Goal: Task Accomplishment & Management: Use online tool/utility

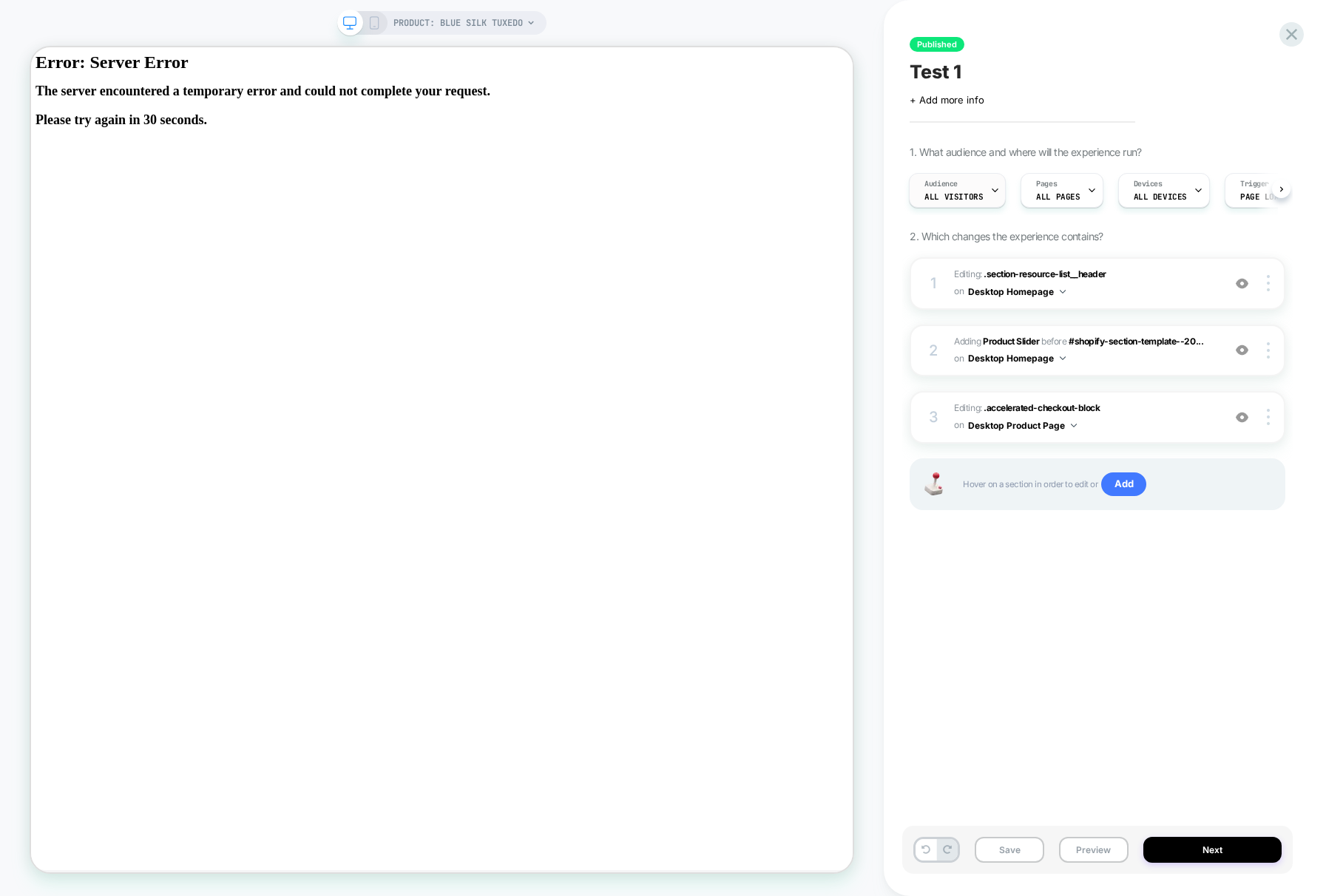
click at [979, 177] on div "Audience All Visitors" at bounding box center [953, 190] width 88 height 34
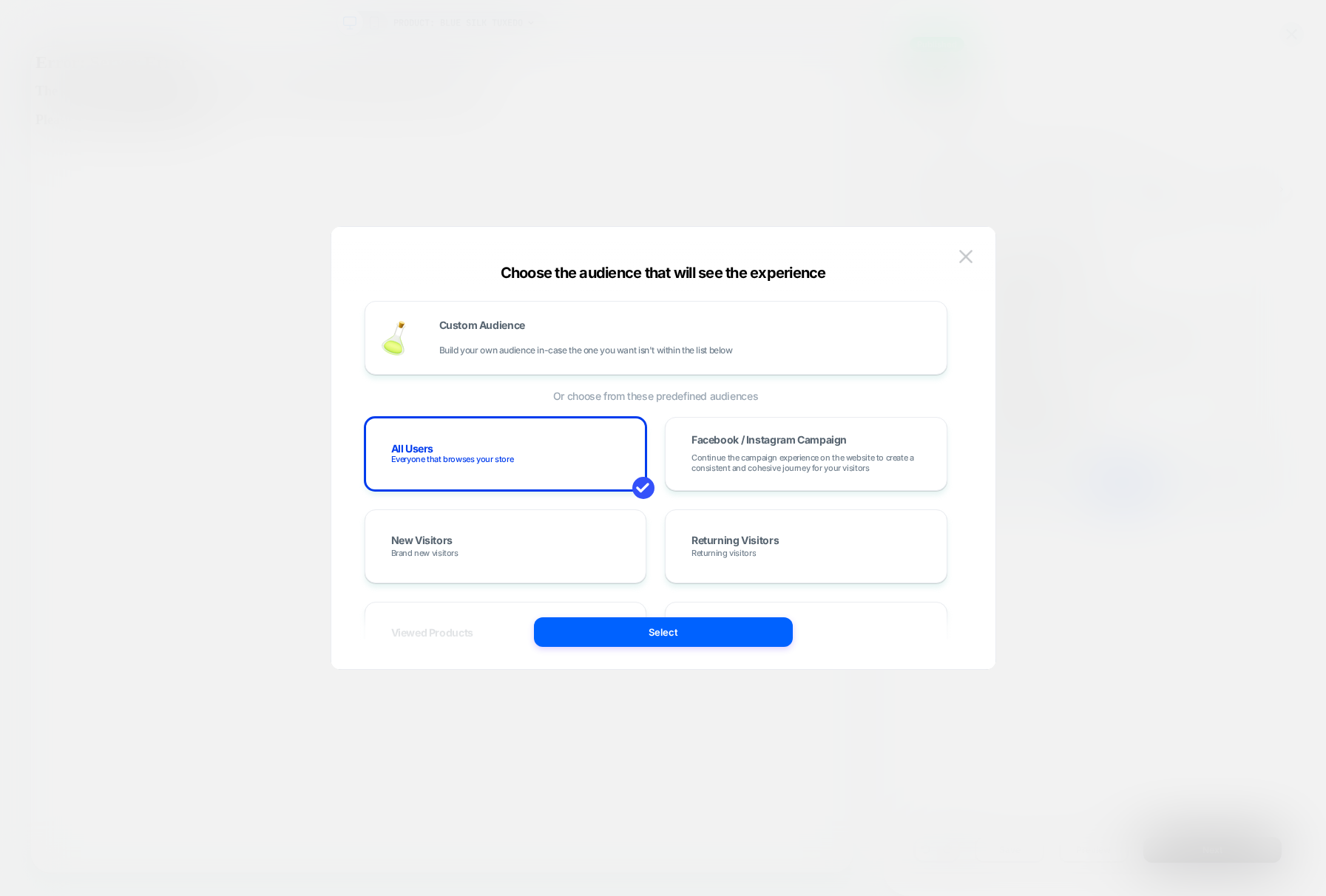
click at [748, 402] on div "Custom Audience Build your own audience in-case the one you want isn't within t…" at bounding box center [656, 731] width 583 height 861
click at [745, 447] on div "Facebook / Instagram Campaign Continue the campaign experience on the website t…" at bounding box center [806, 453] width 251 height 43
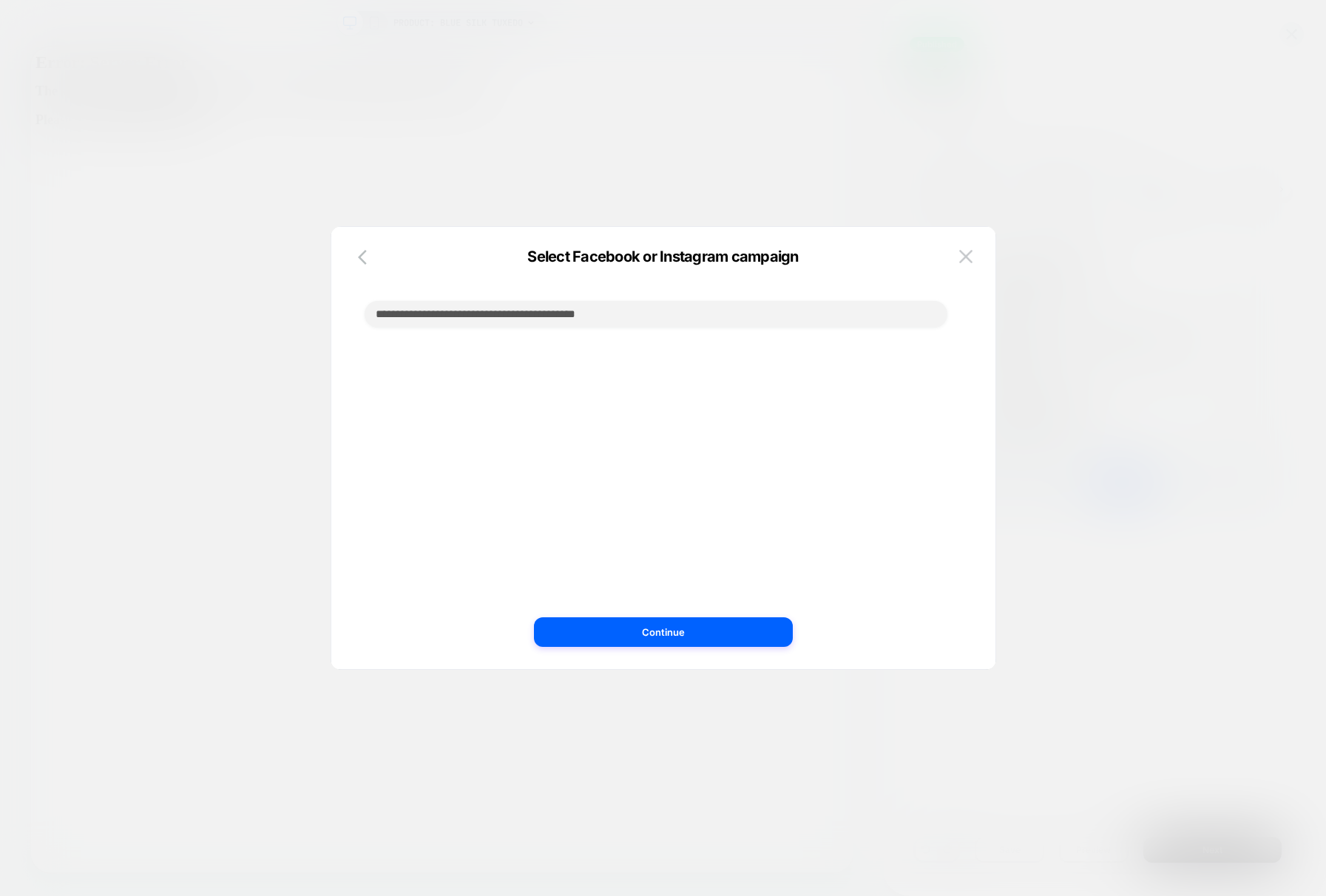
click at [599, 316] on input at bounding box center [656, 315] width 583 height 27
type input "***"
click at [634, 619] on button "Continue" at bounding box center [663, 632] width 259 height 30
click at [358, 260] on icon "button" at bounding box center [367, 257] width 18 height 18
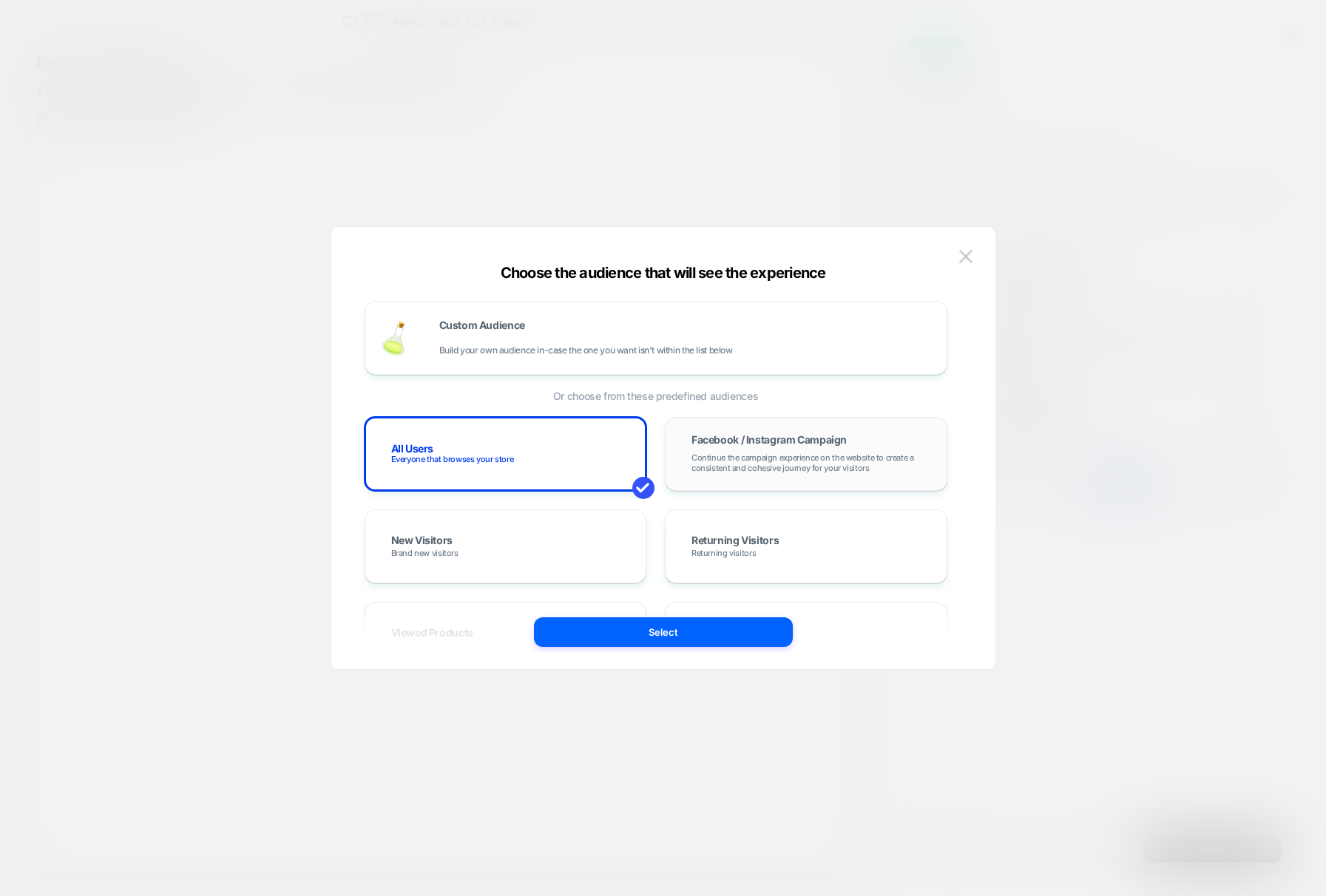
click at [783, 445] on span "Facebook / Instagram Campaign" at bounding box center [769, 439] width 155 height 10
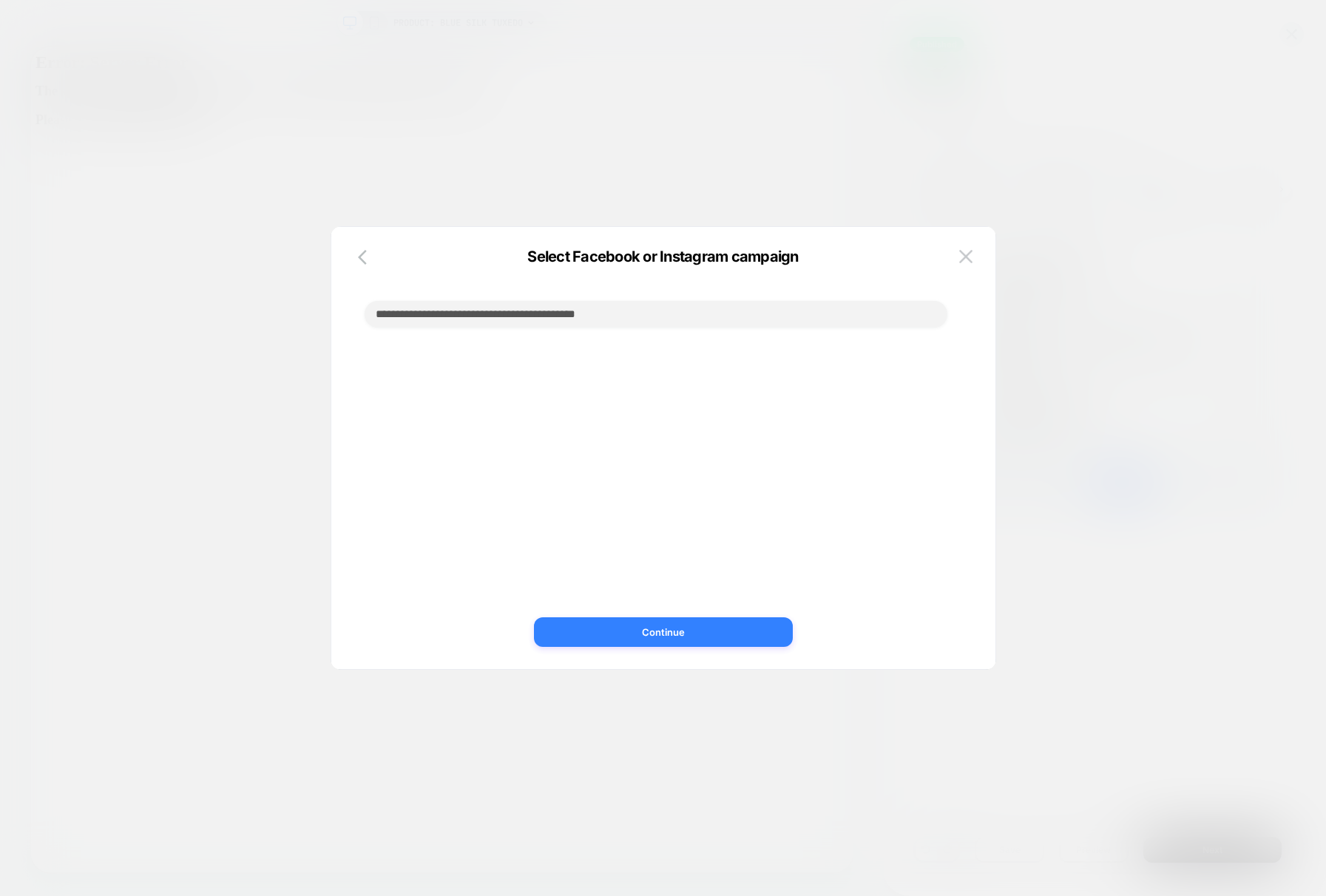
click at [713, 646] on button "Continue" at bounding box center [663, 632] width 259 height 30
click at [965, 254] on img at bounding box center [965, 256] width 13 height 12
